Goal: Register for event/course

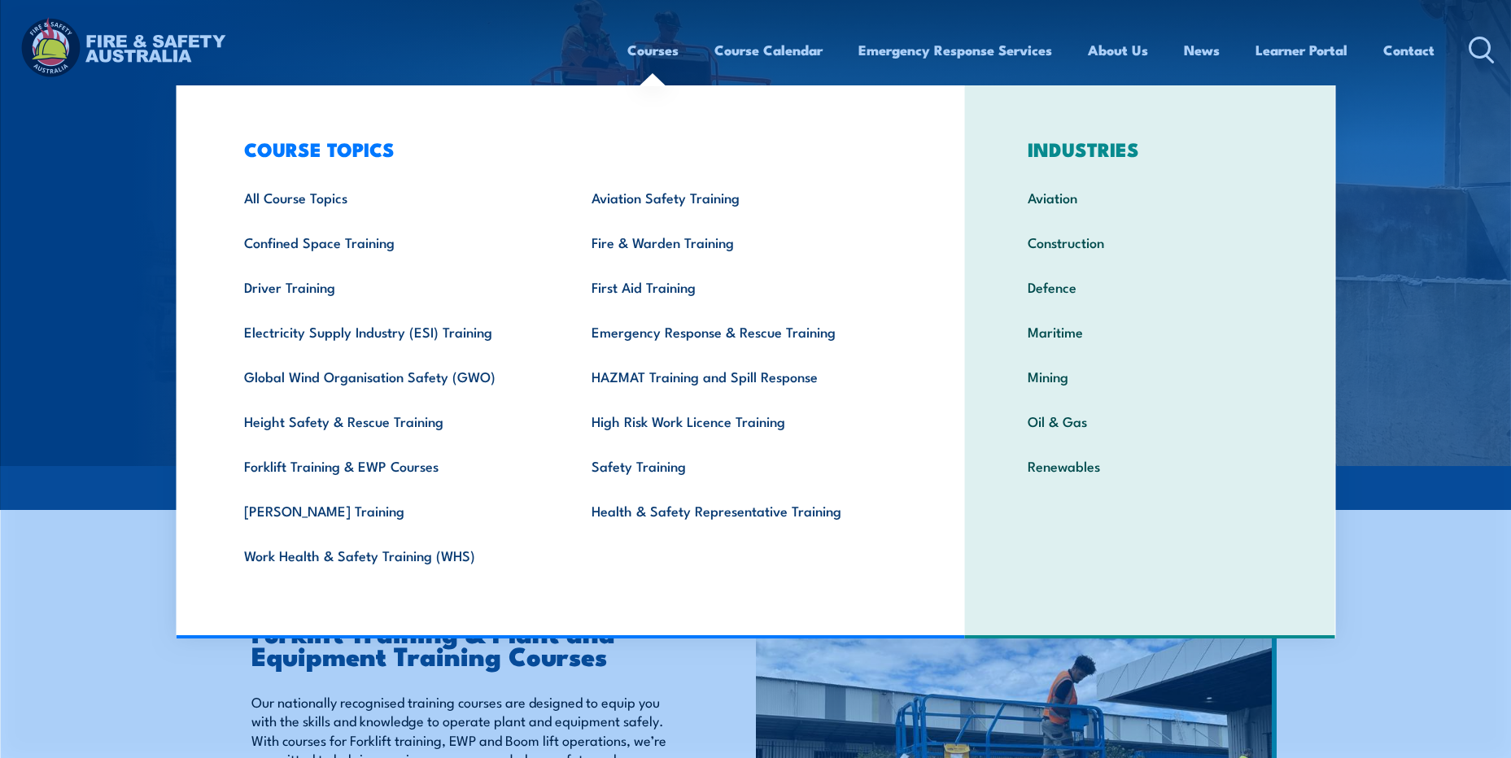
click at [664, 47] on link "Courses" at bounding box center [652, 49] width 51 height 43
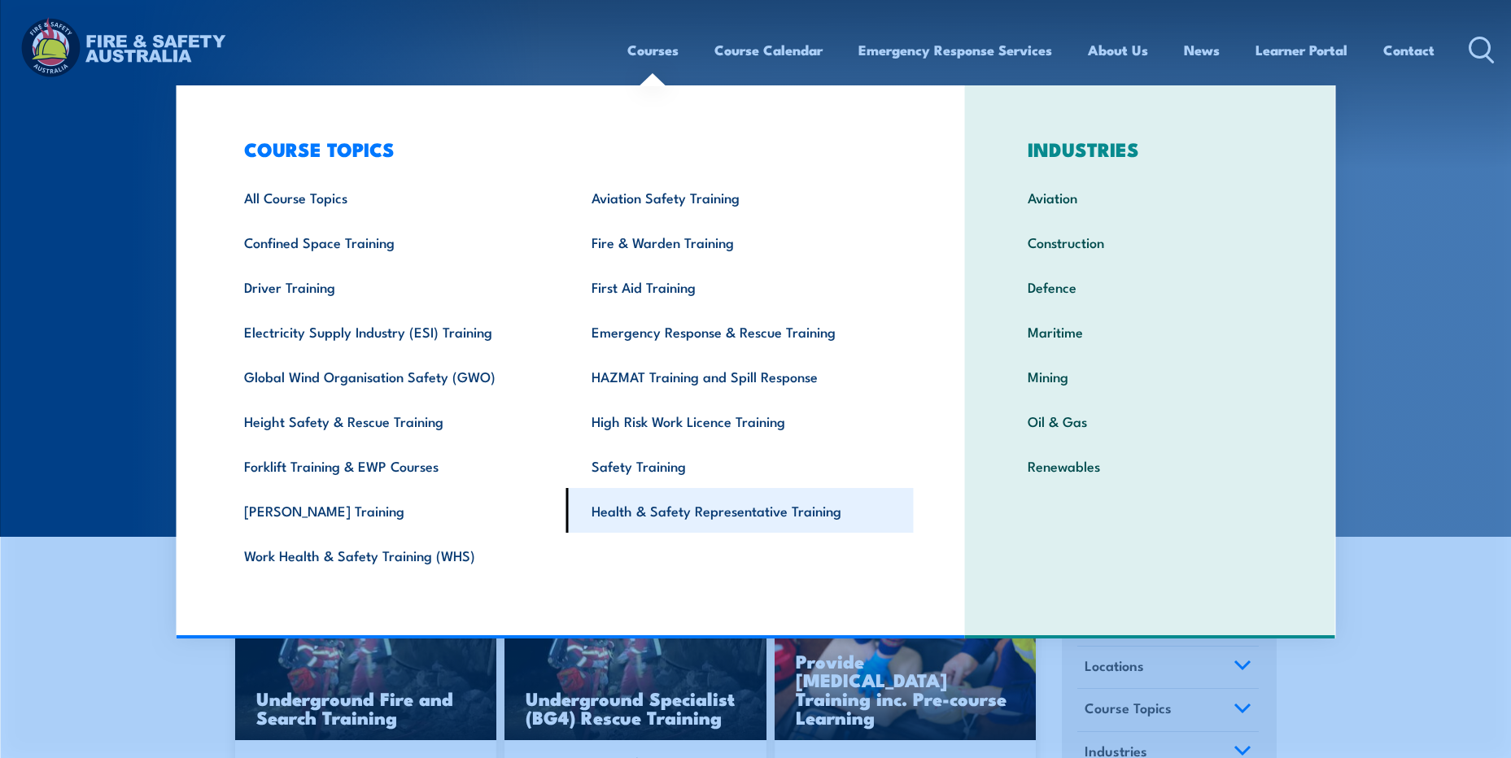
click at [669, 514] on link "Health & Safety Representative Training" at bounding box center [739, 510] width 347 height 45
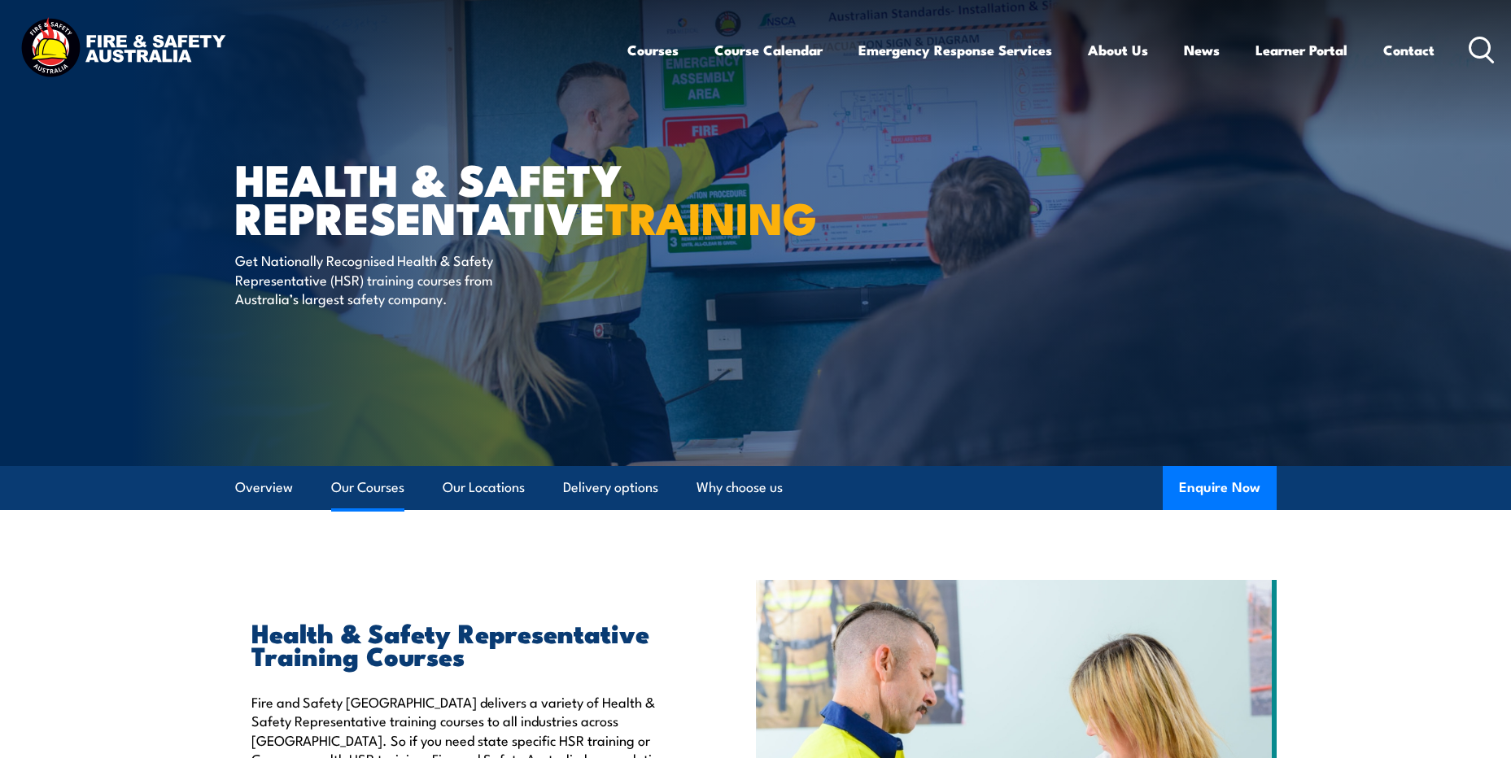
click at [363, 490] on link "Our Courses" at bounding box center [367, 487] width 73 height 43
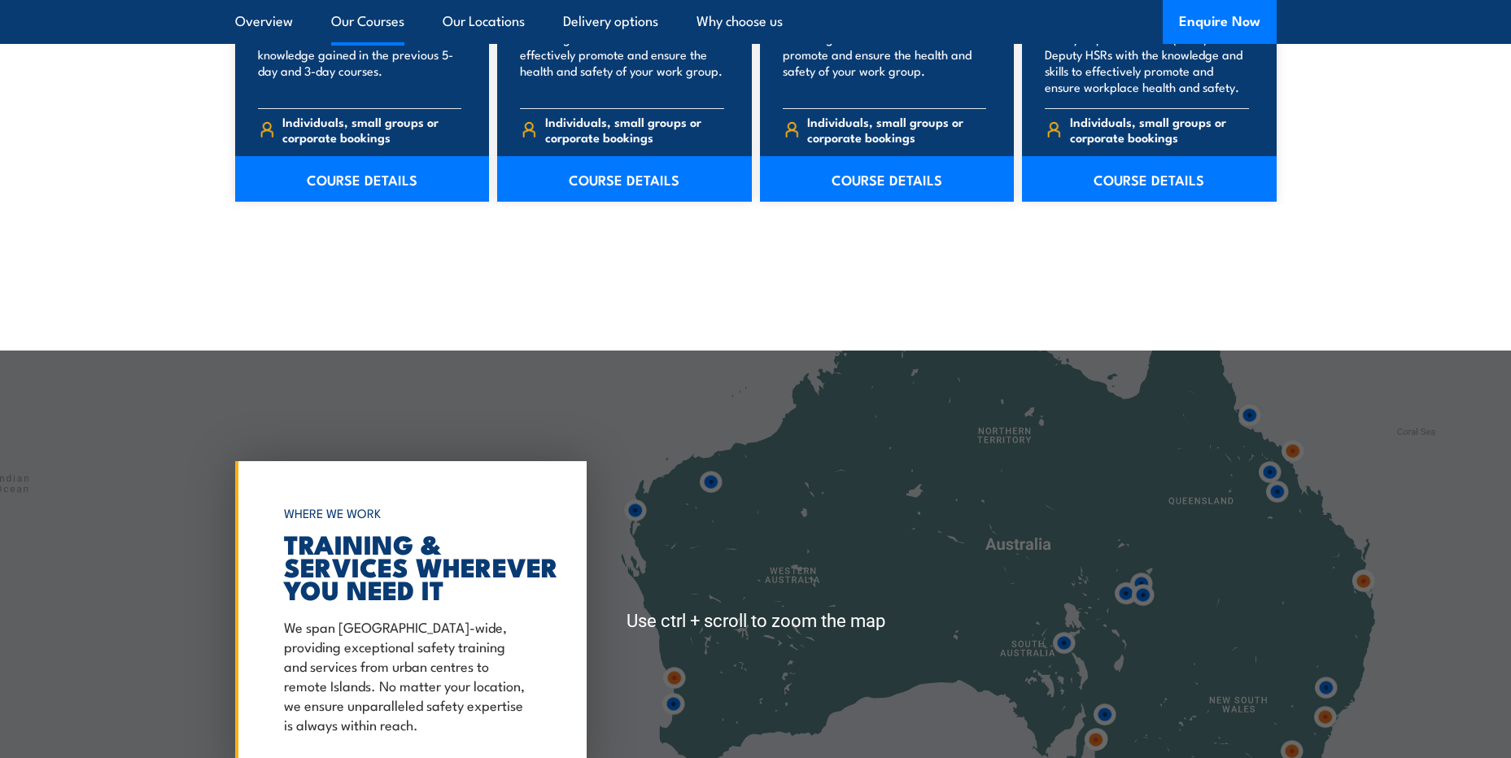
scroll to position [2781, 0]
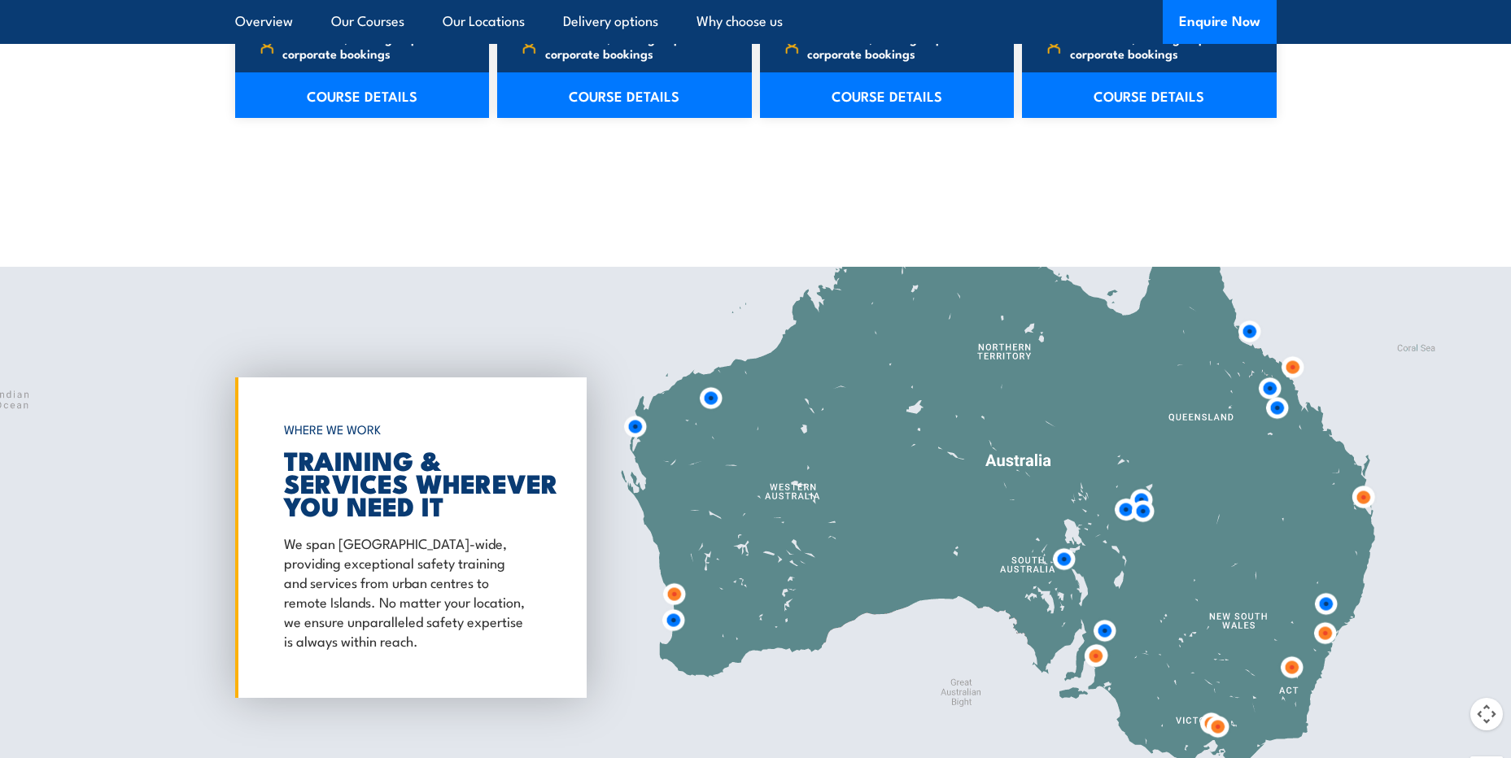
click at [676, 594] on img at bounding box center [674, 594] width 30 height 30
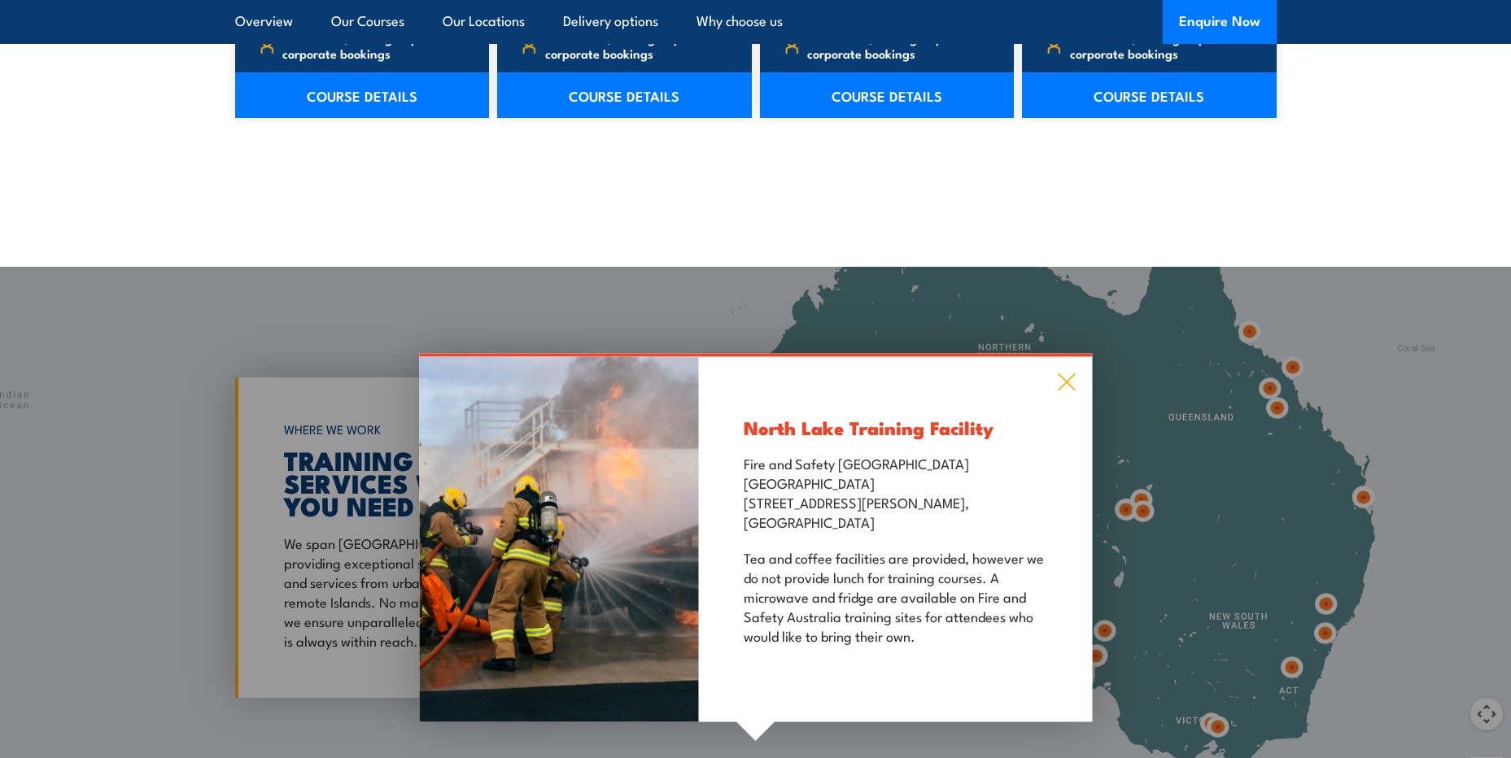
click at [1058, 380] on icon at bounding box center [1066, 383] width 19 height 18
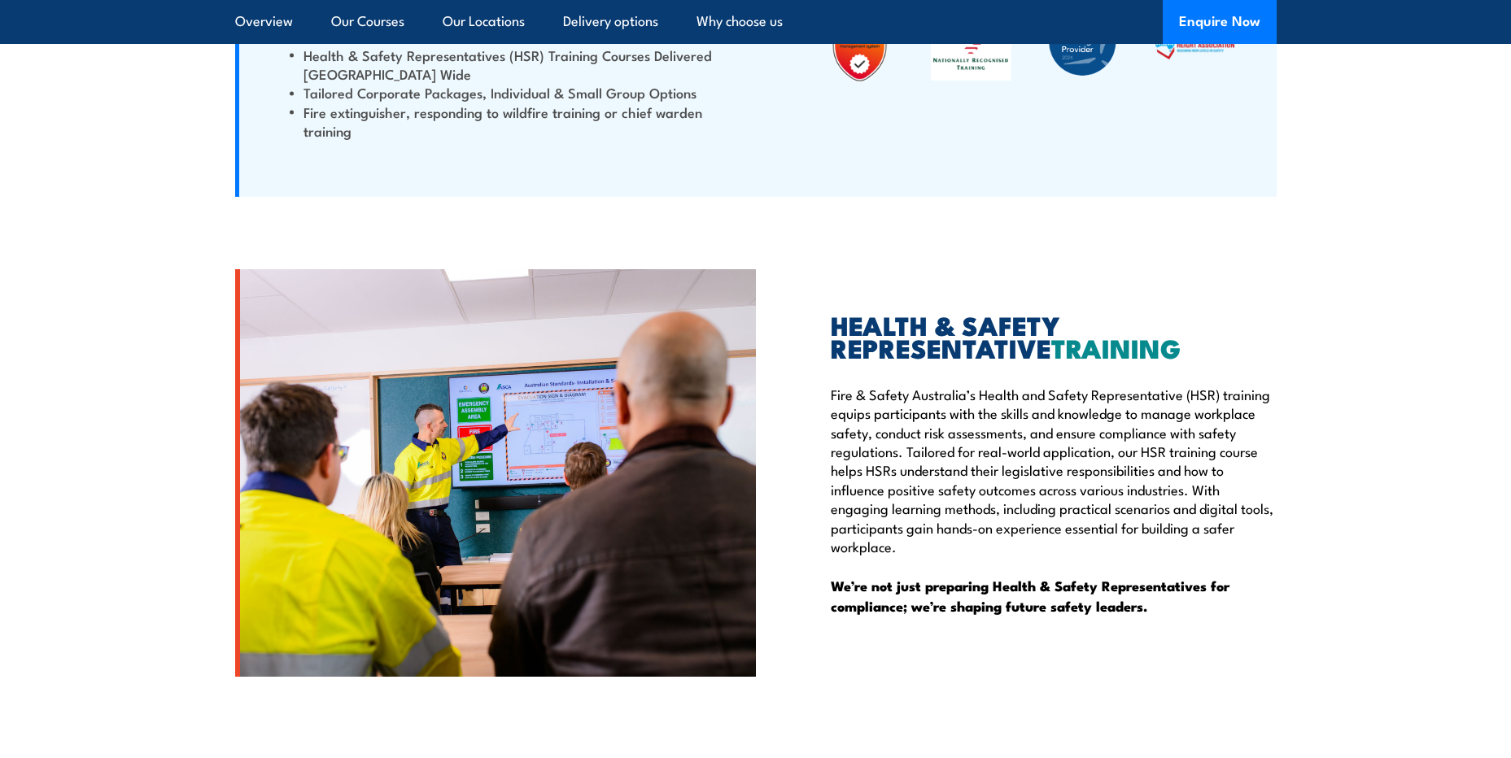
scroll to position [4490, 0]
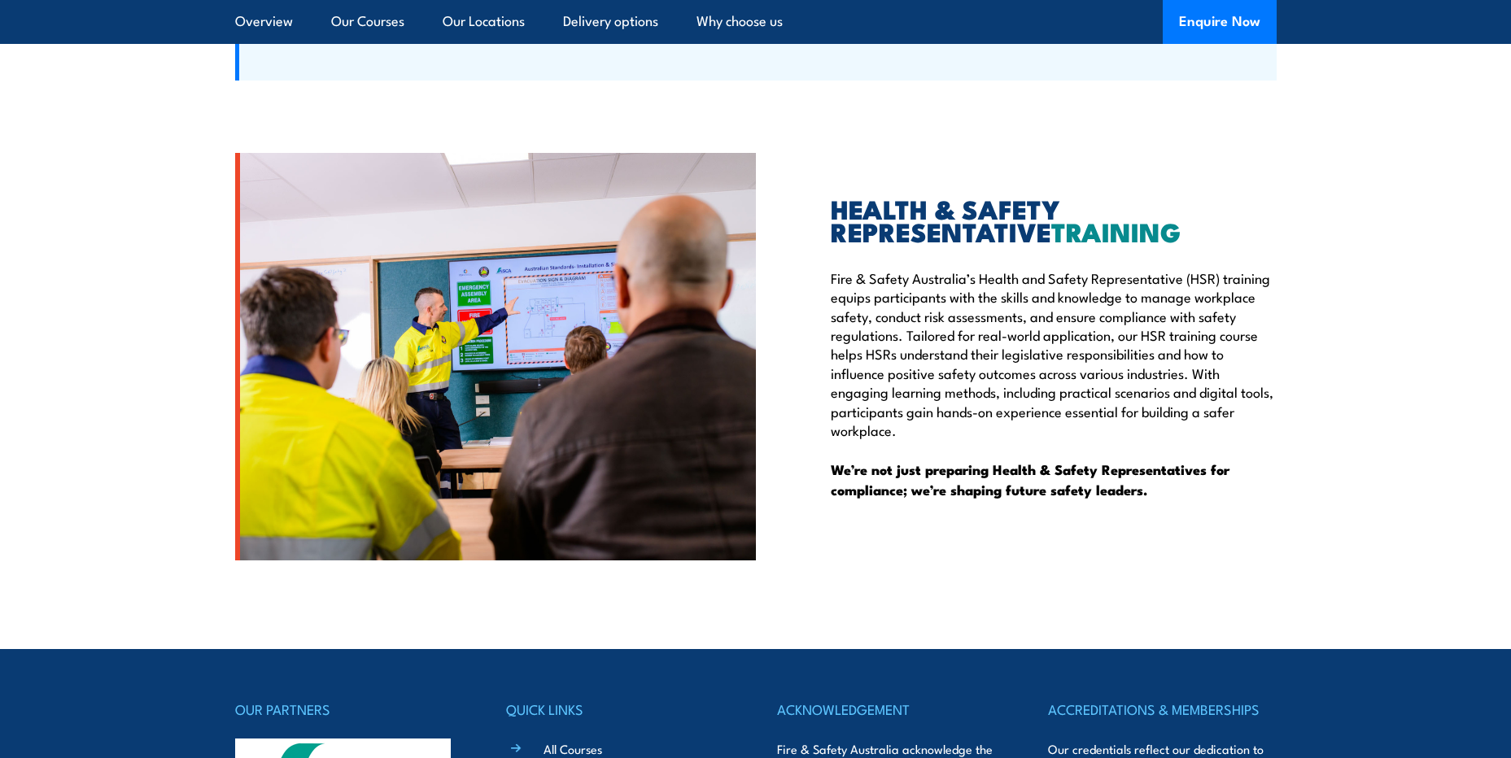
click at [1045, 229] on h2 "HEALTH & SAFETY REPRESENTATIVE TRAINING" at bounding box center [1054, 220] width 446 height 46
click at [876, 226] on h2 "HEALTH & SAFETY REPRESENTATIVE TRAINING" at bounding box center [1054, 220] width 446 height 46
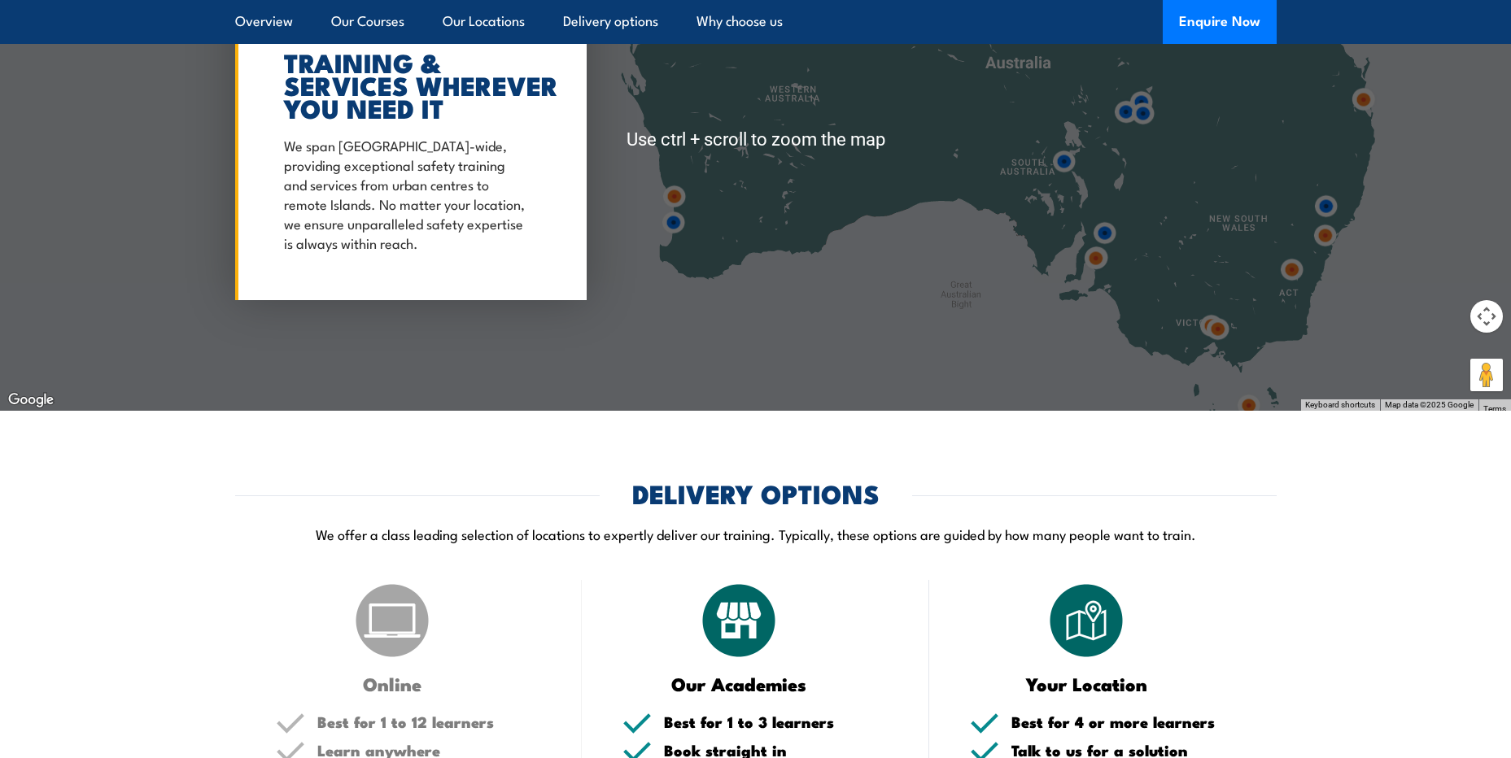
scroll to position [3435, 0]
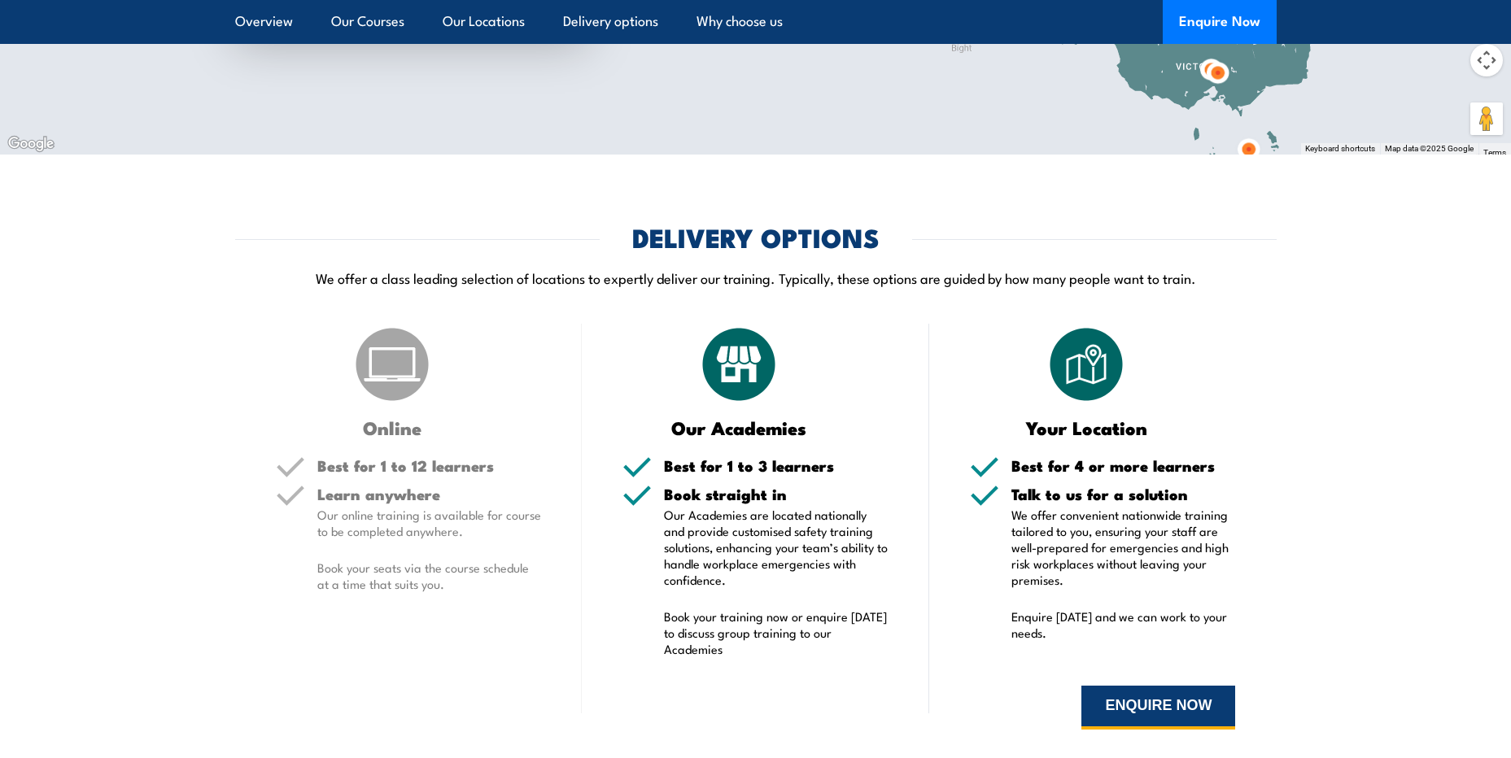
click at [1115, 708] on button "ENQUIRE NOW" at bounding box center [1159, 708] width 154 height 44
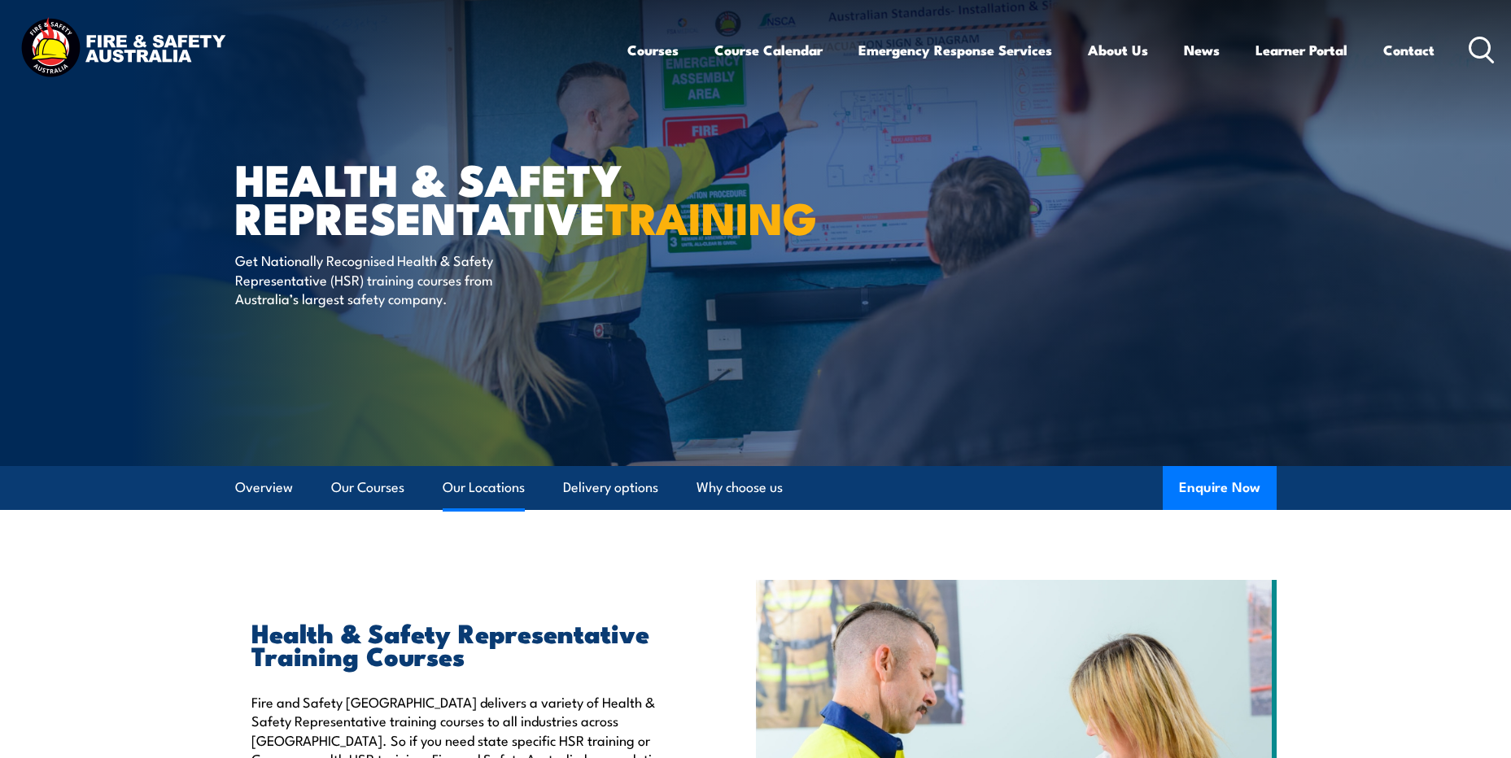
click at [473, 486] on link "Our Locations" at bounding box center [484, 487] width 82 height 43
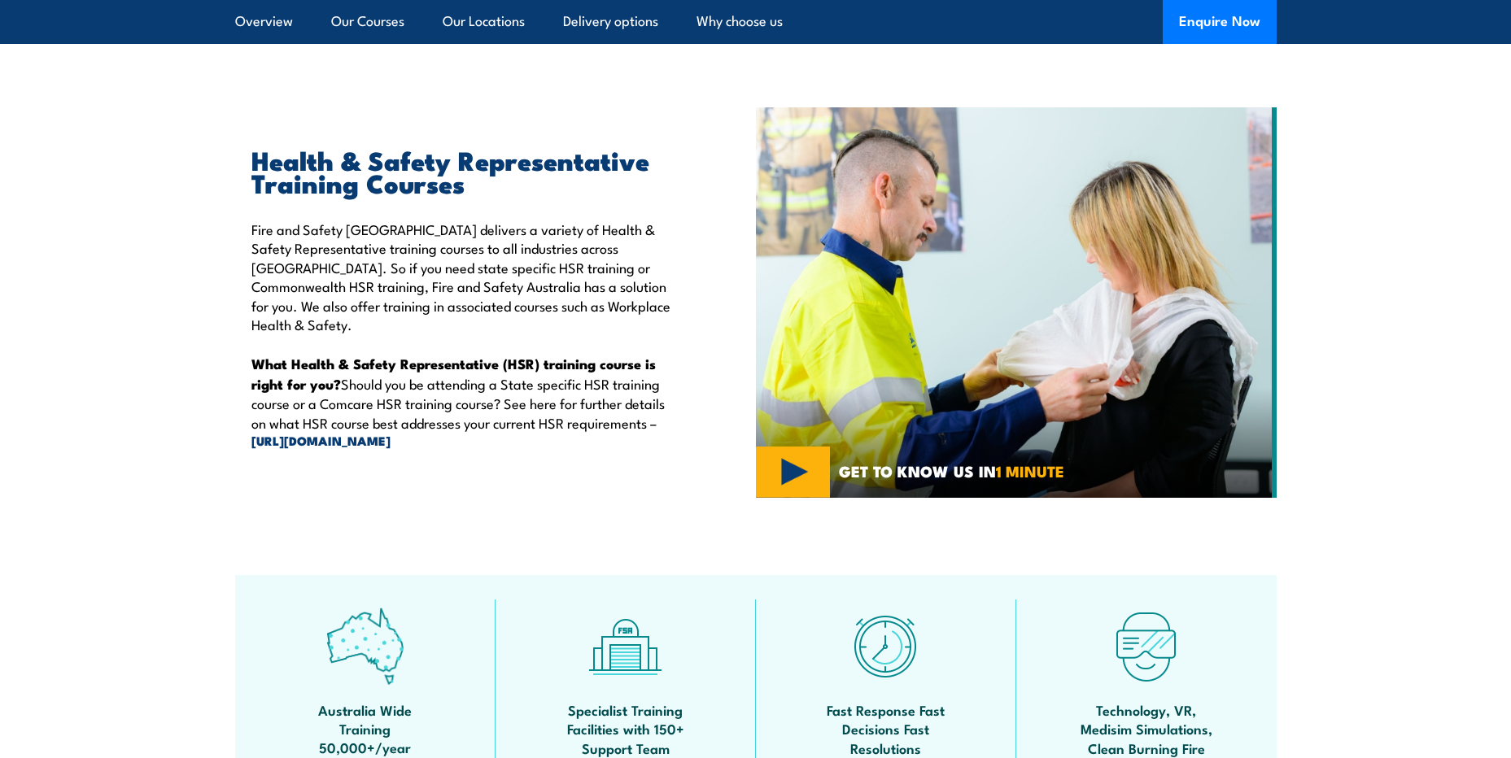
scroll to position [261, 0]
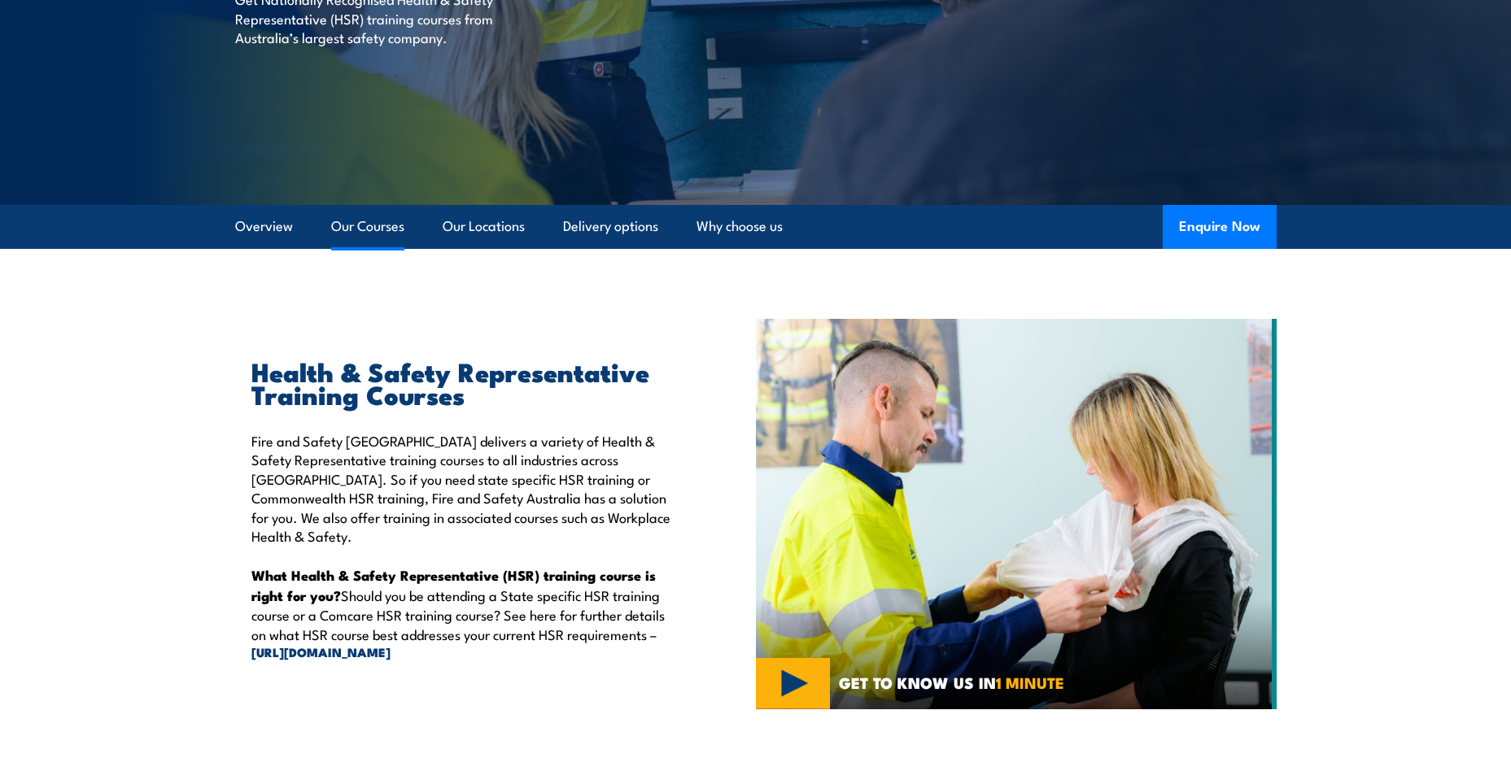
click at [361, 231] on link "Our Courses" at bounding box center [367, 226] width 73 height 43
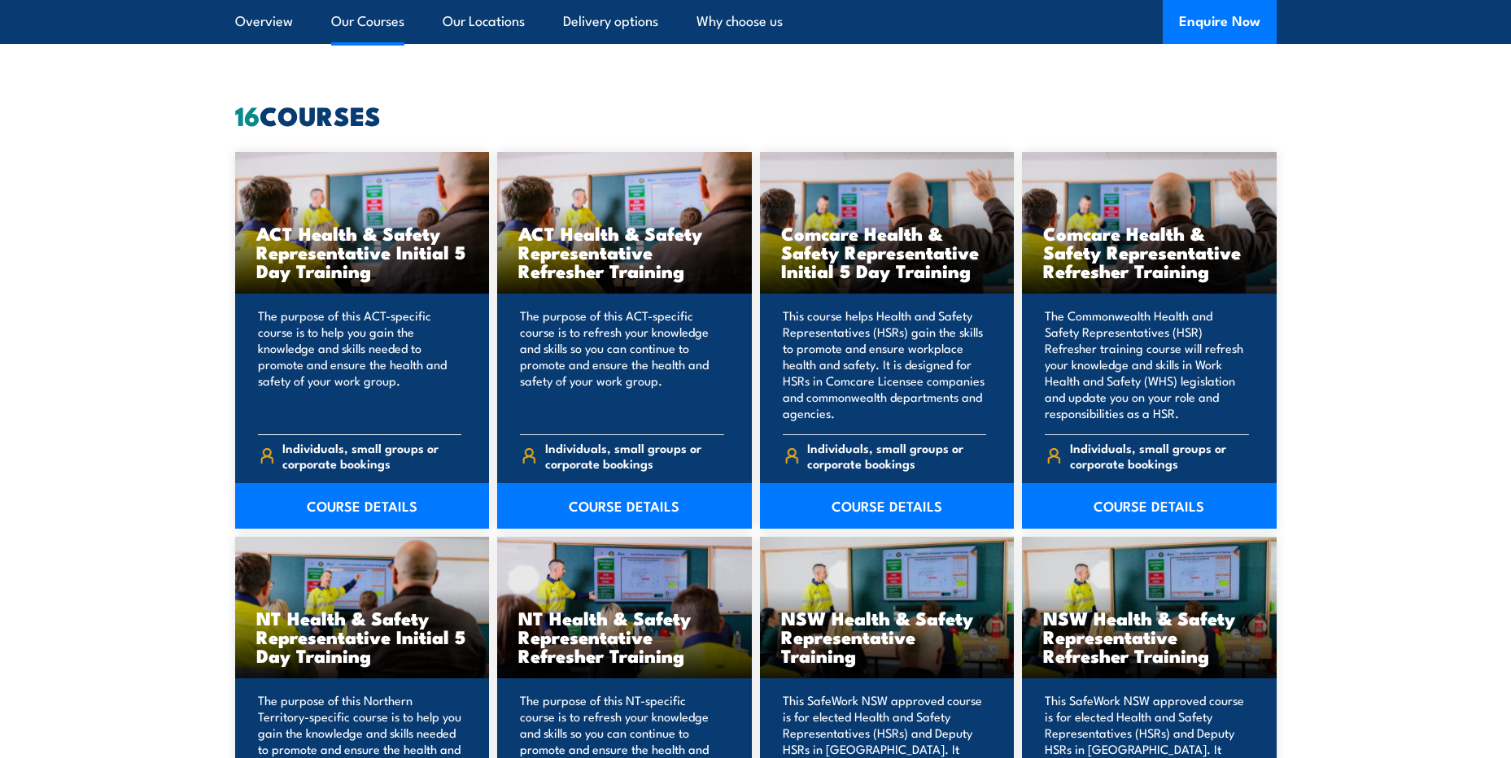
scroll to position [1235, 0]
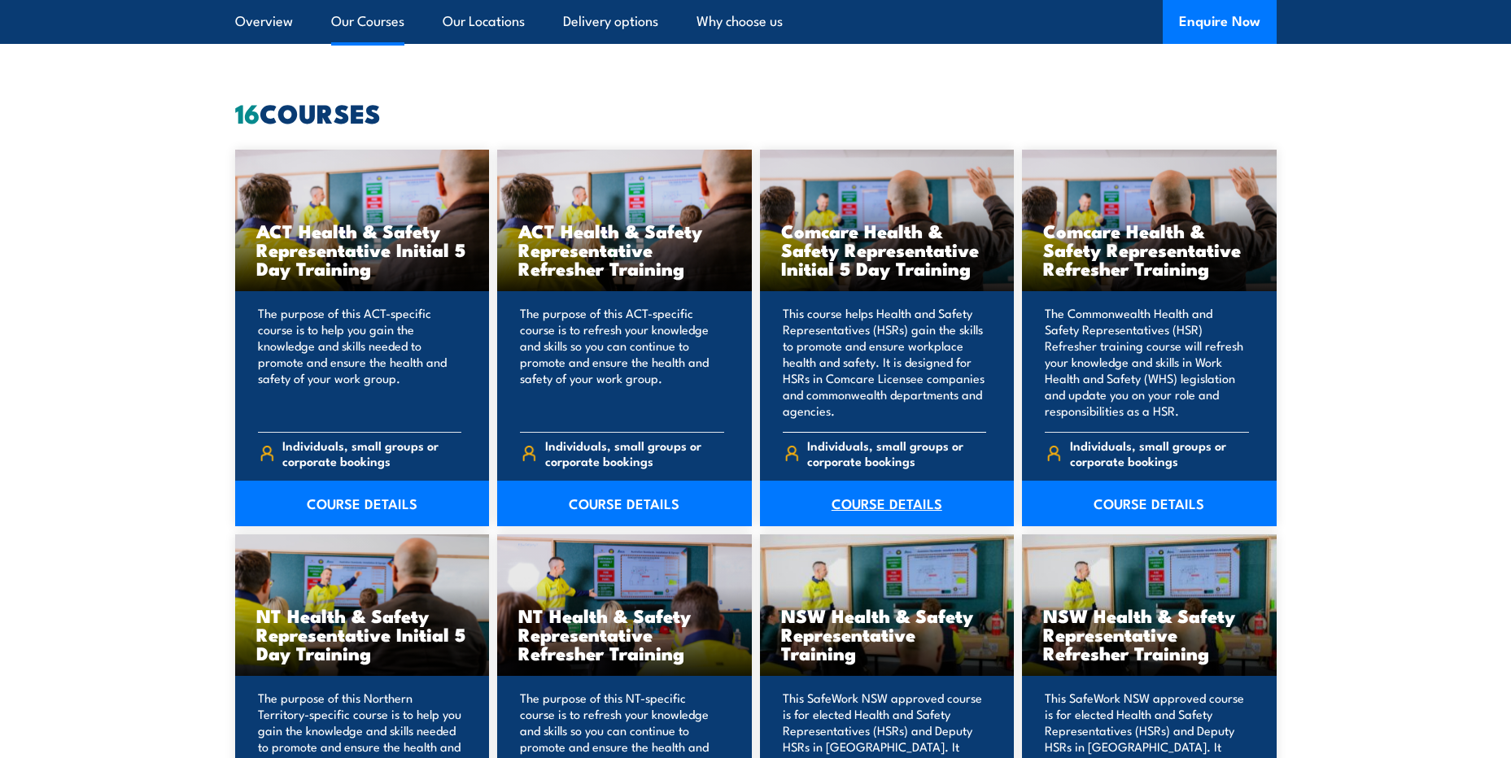
click at [865, 494] on link "COURSE DETAILS" at bounding box center [887, 504] width 255 height 46
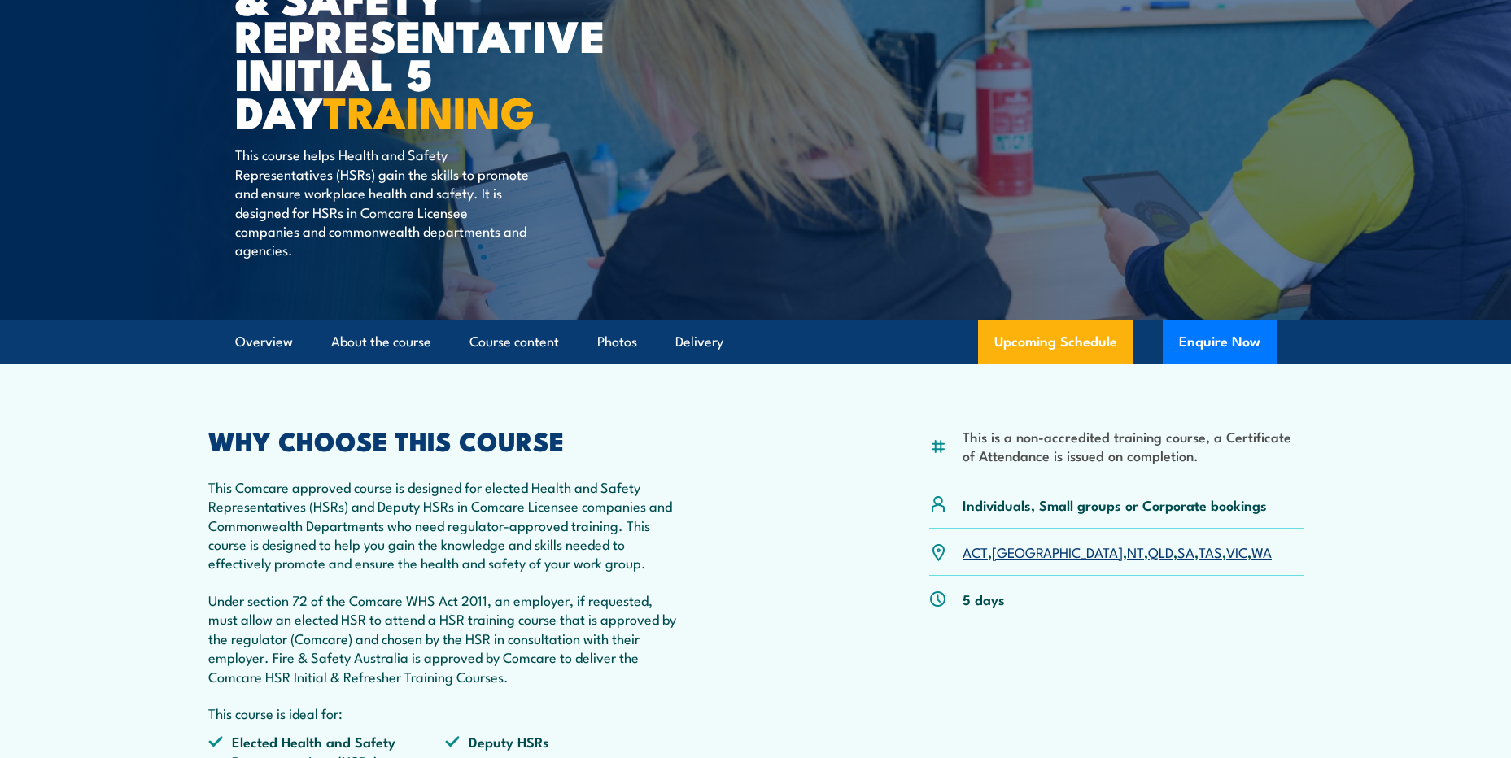
scroll to position [326, 0]
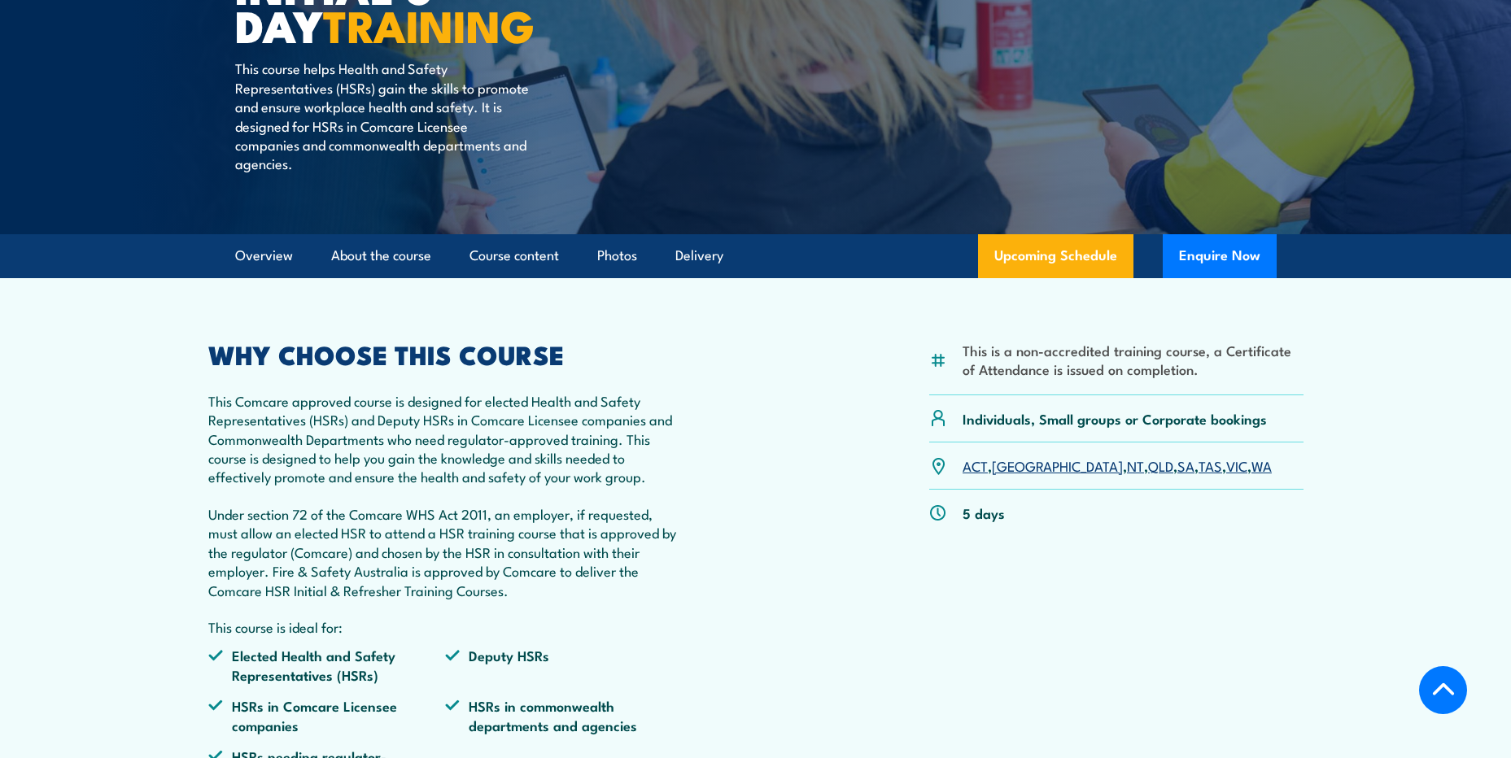
click at [1252, 470] on link "WA" at bounding box center [1262, 466] width 20 height 20
